Goal: Information Seeking & Learning: Learn about a topic

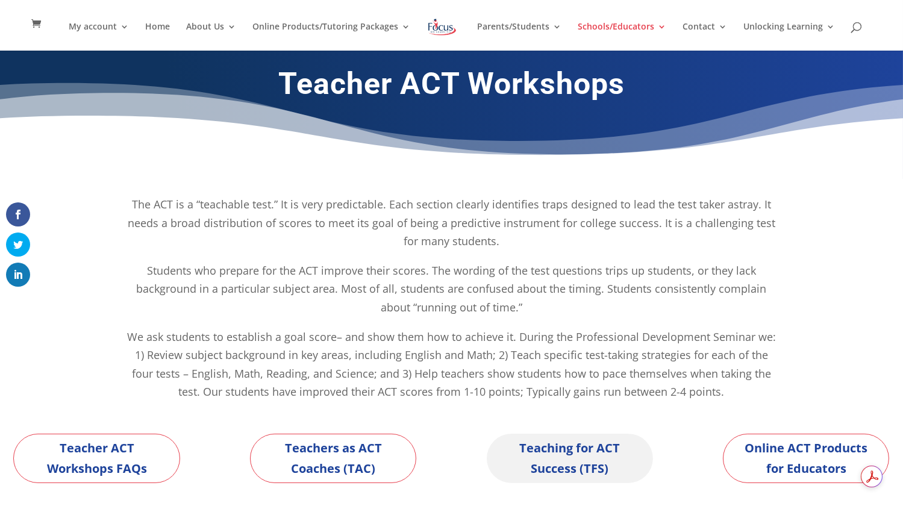
click at [574, 453] on link "Teaching for ACT Success (TFS)" at bounding box center [570, 458] width 166 height 49
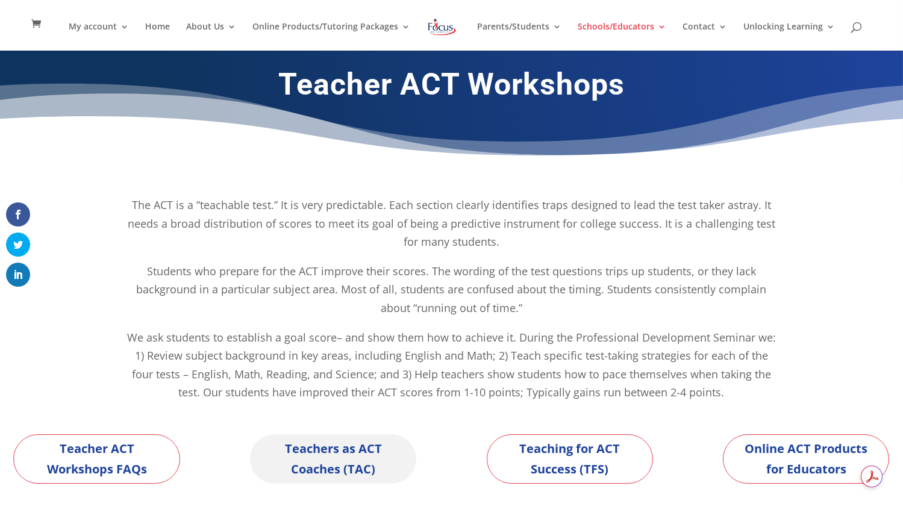
click at [378, 464] on link "Teachers as ACT Coaches (TAC)" at bounding box center [333, 458] width 166 height 49
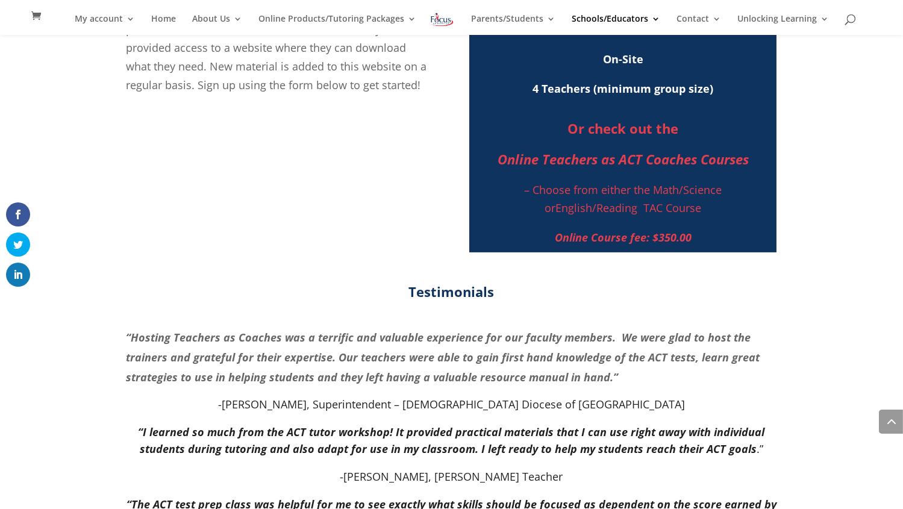
scroll to position [832, 0]
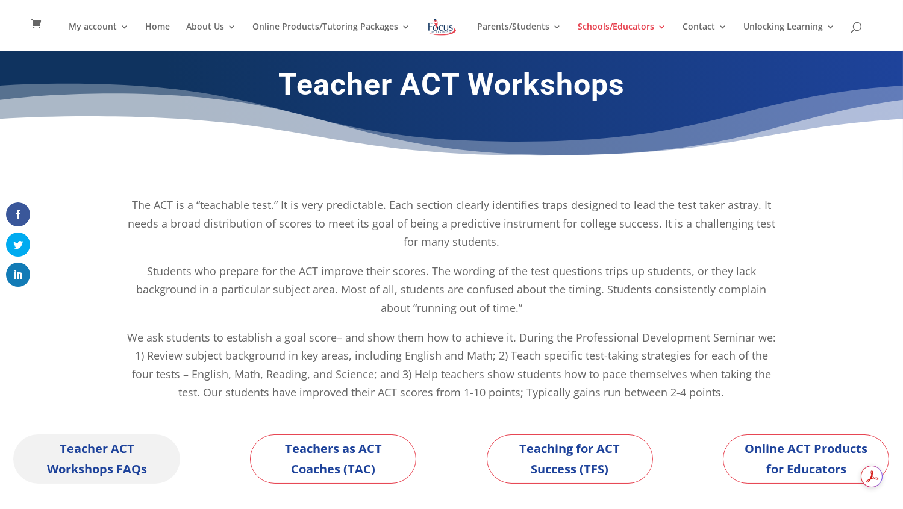
drag, startPoint x: 130, startPoint y: 452, endPoint x: 133, endPoint y: 431, distance: 21.3
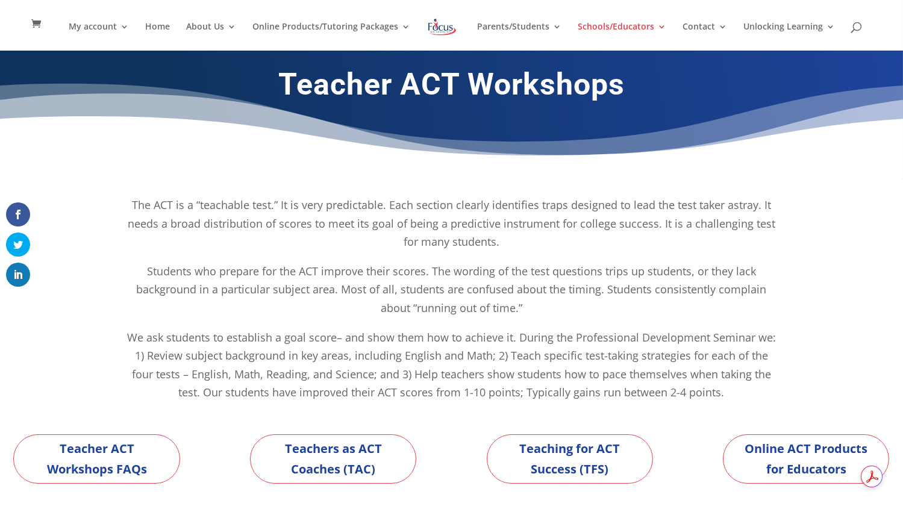
click at [130, 452] on link "Teacher ACT Workshops FAQs" at bounding box center [96, 458] width 166 height 49
